Goal: Transaction & Acquisition: Purchase product/service

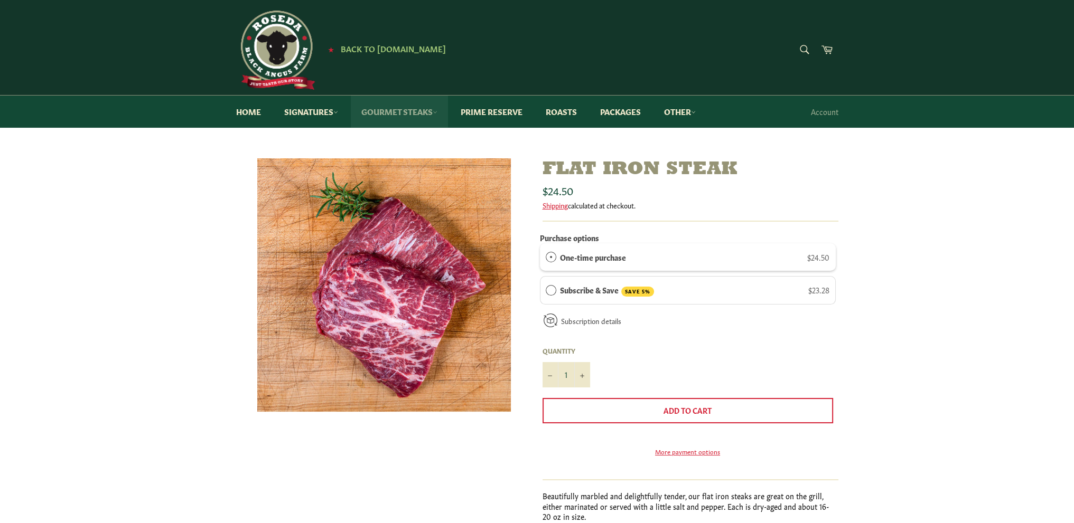
click at [400, 117] on link "Gourmet Steaks" at bounding box center [399, 112] width 97 height 32
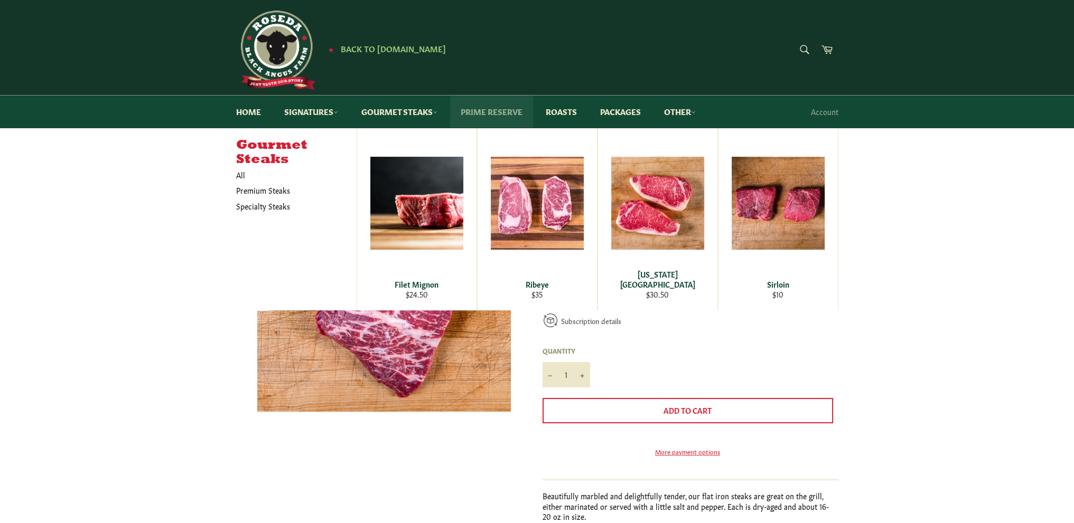
click at [475, 114] on link "Prime Reserve" at bounding box center [491, 112] width 83 height 32
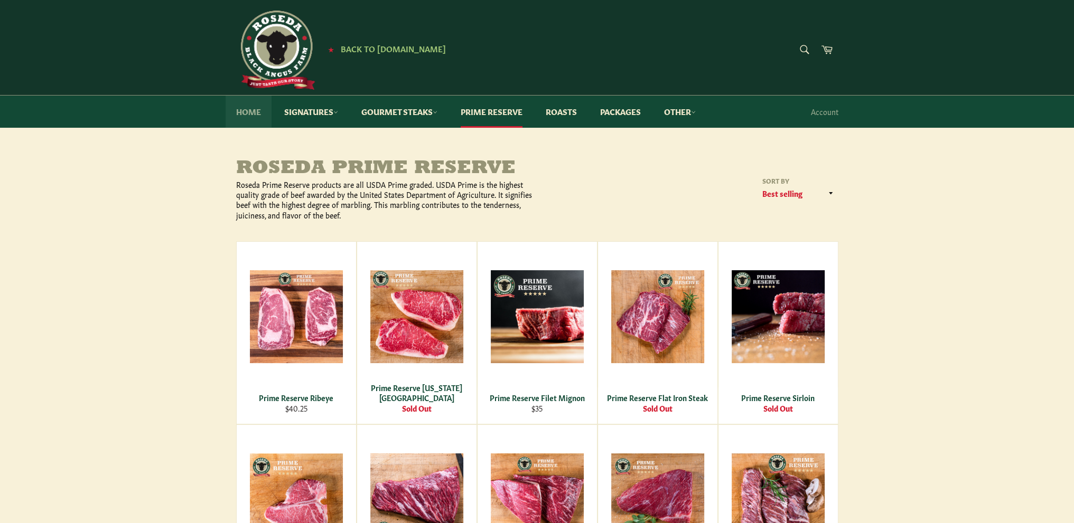
click at [245, 110] on link "Home" at bounding box center [249, 112] width 46 height 32
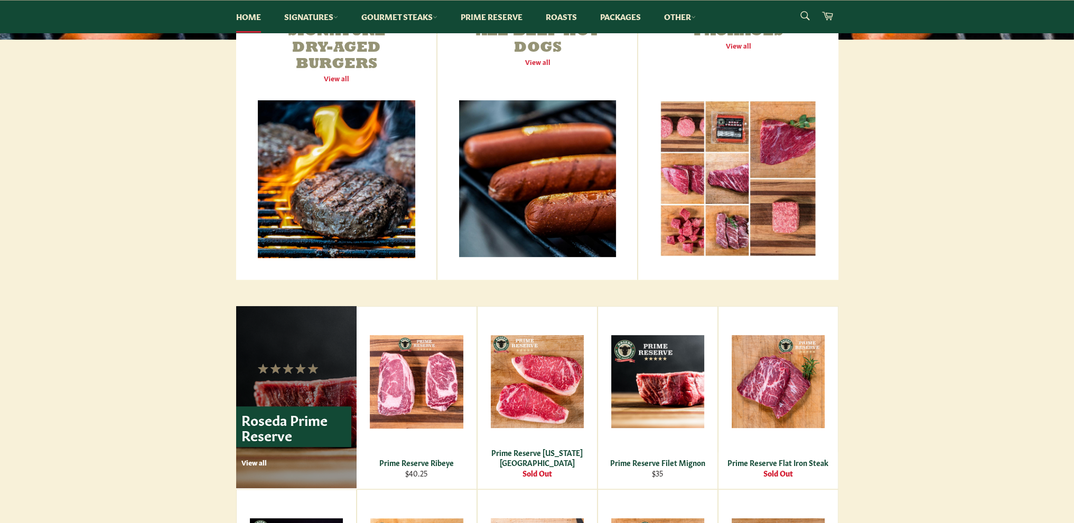
scroll to position [423, 0]
